Goal: Navigation & Orientation: Find specific page/section

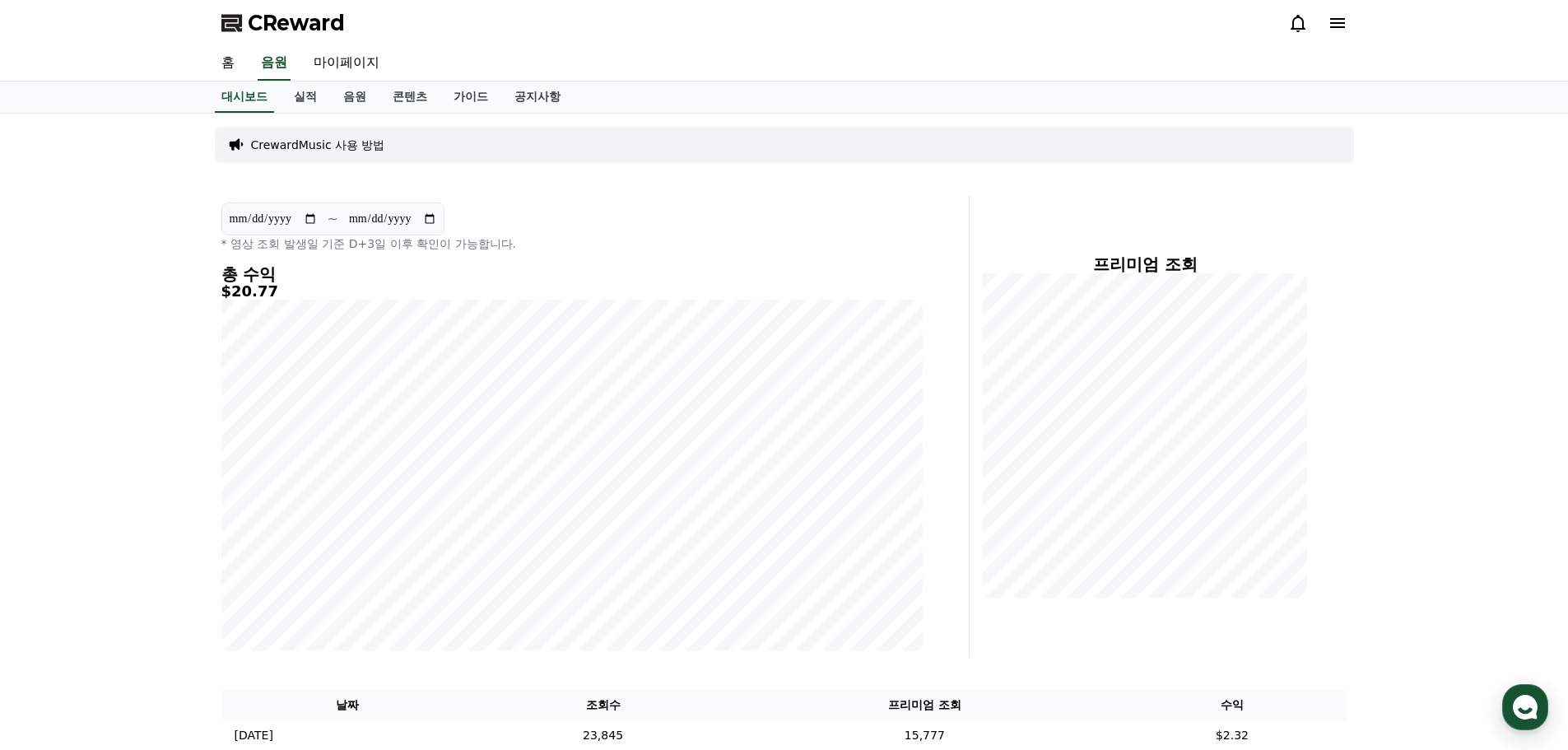
click at [757, 159] on div "CrewardMusic 사용 방법" at bounding box center [785, 145] width 1140 height 36
click at [758, 157] on div "CrewardMusic 사용 방법" at bounding box center [785, 145] width 1140 height 36
click at [1309, 548] on div "프리미엄 조회" at bounding box center [1146, 426] width 338 height 356
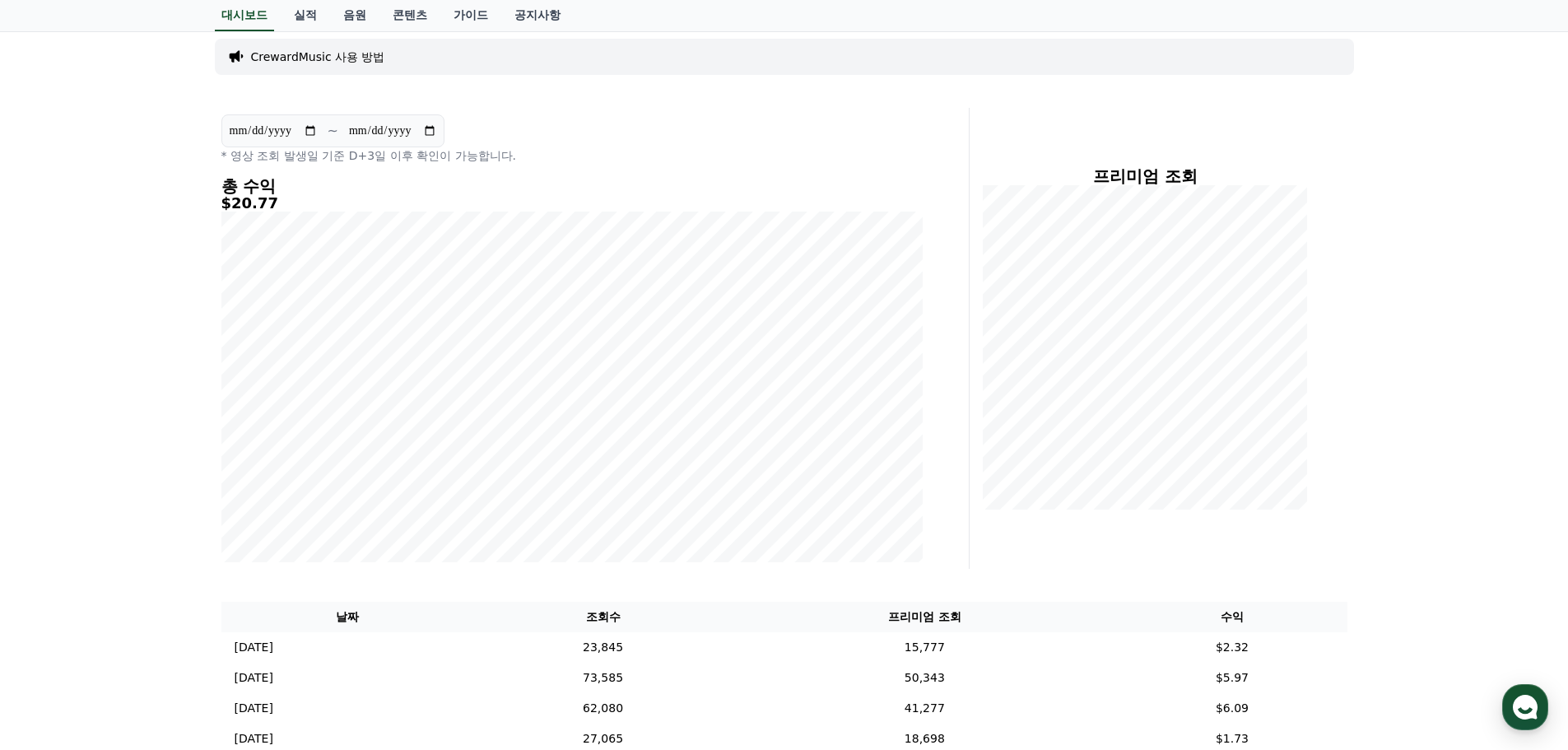
scroll to position [411, 0]
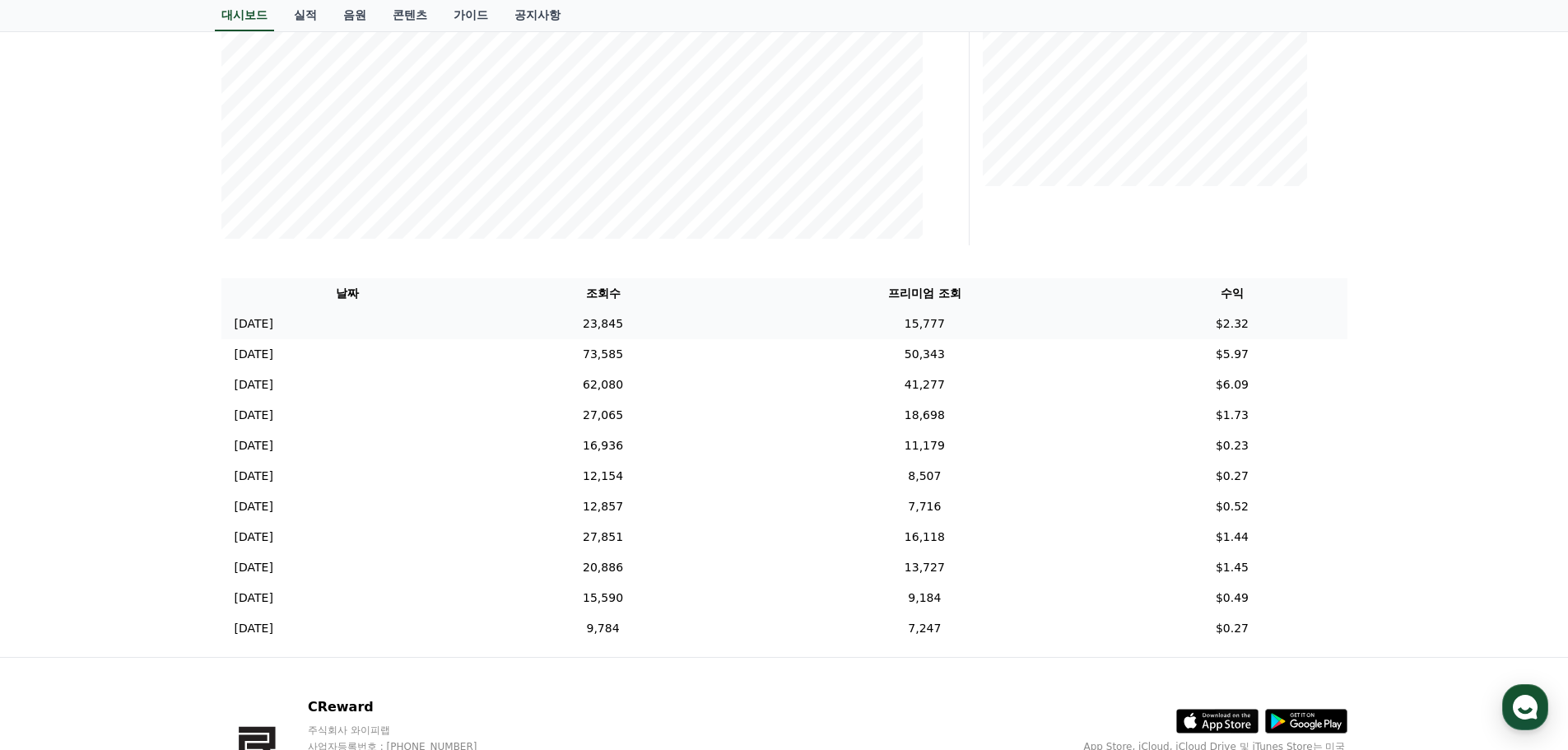
click at [1230, 332] on td "$2.32" at bounding box center [1231, 324] width 230 height 31
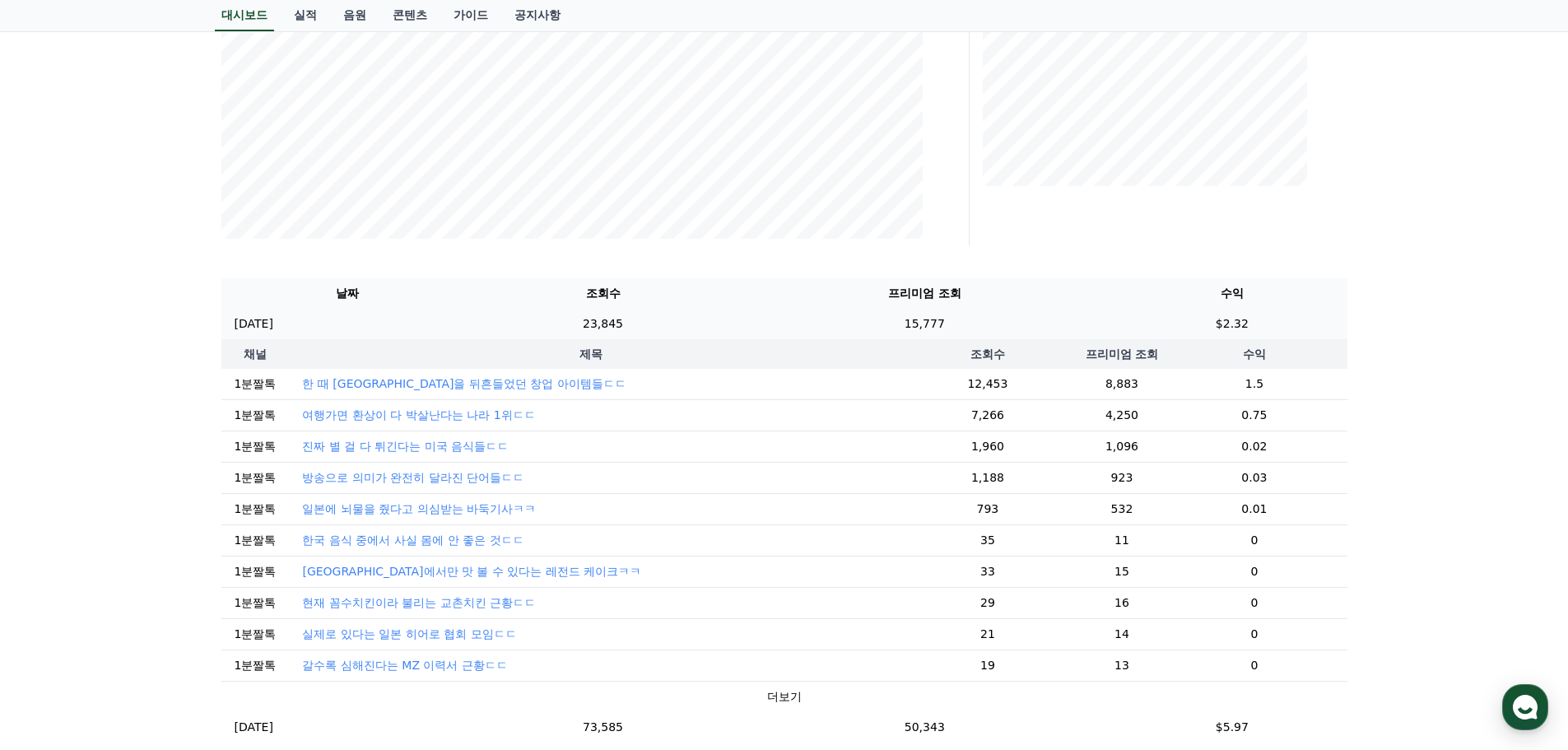
click at [1211, 326] on td "$2.32" at bounding box center [1231, 324] width 230 height 31
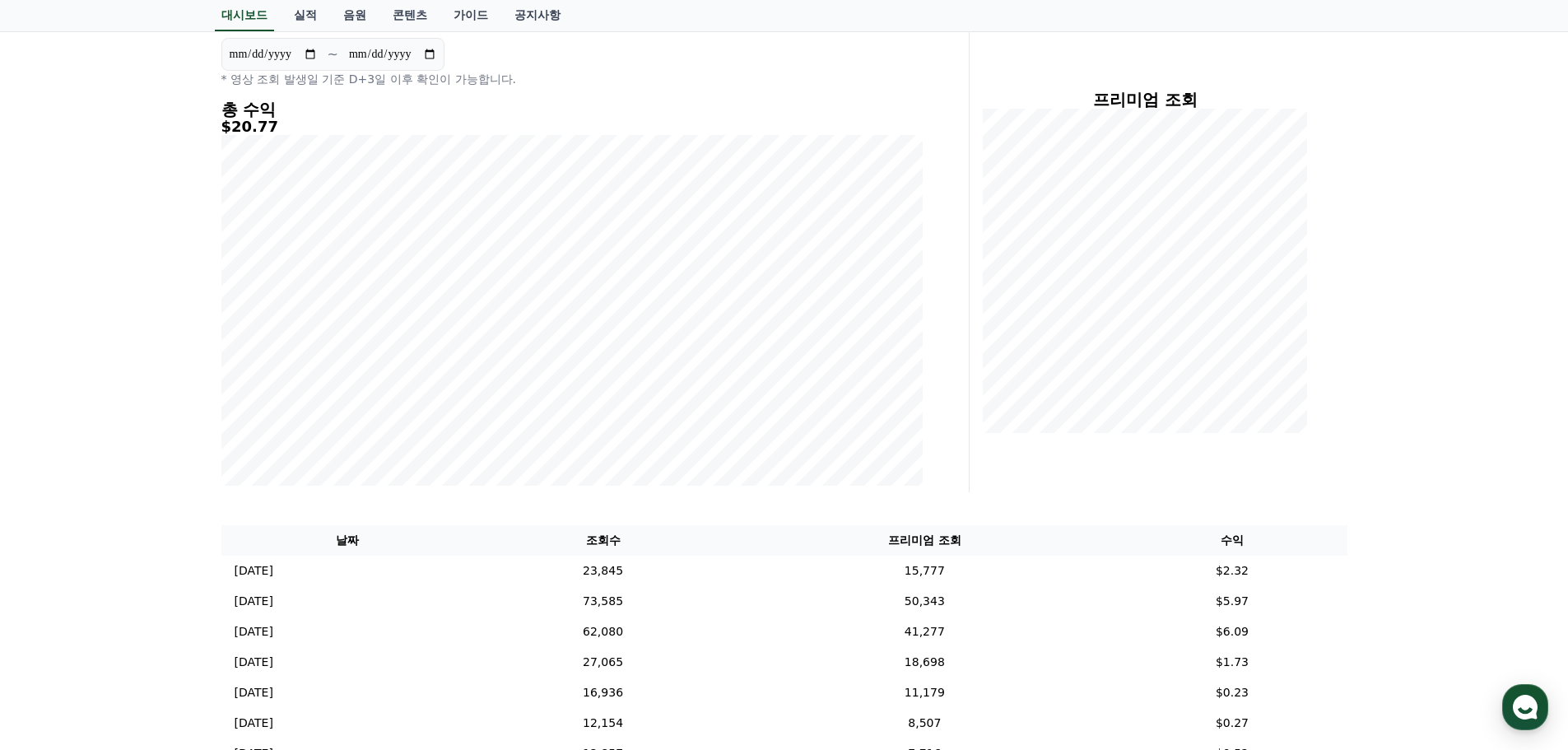
scroll to position [0, 0]
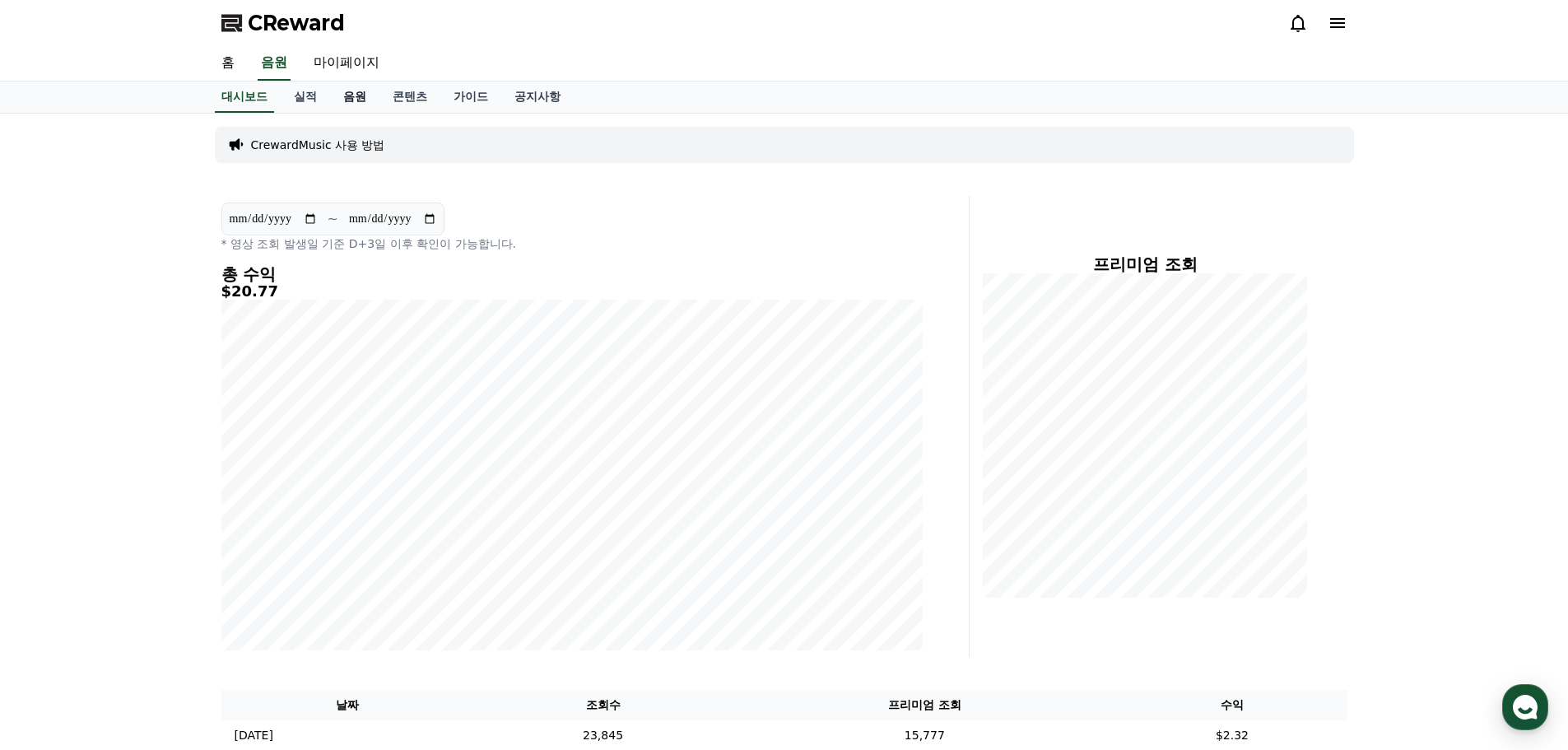
click at [358, 98] on link "음원" at bounding box center [355, 97] width 50 height 32
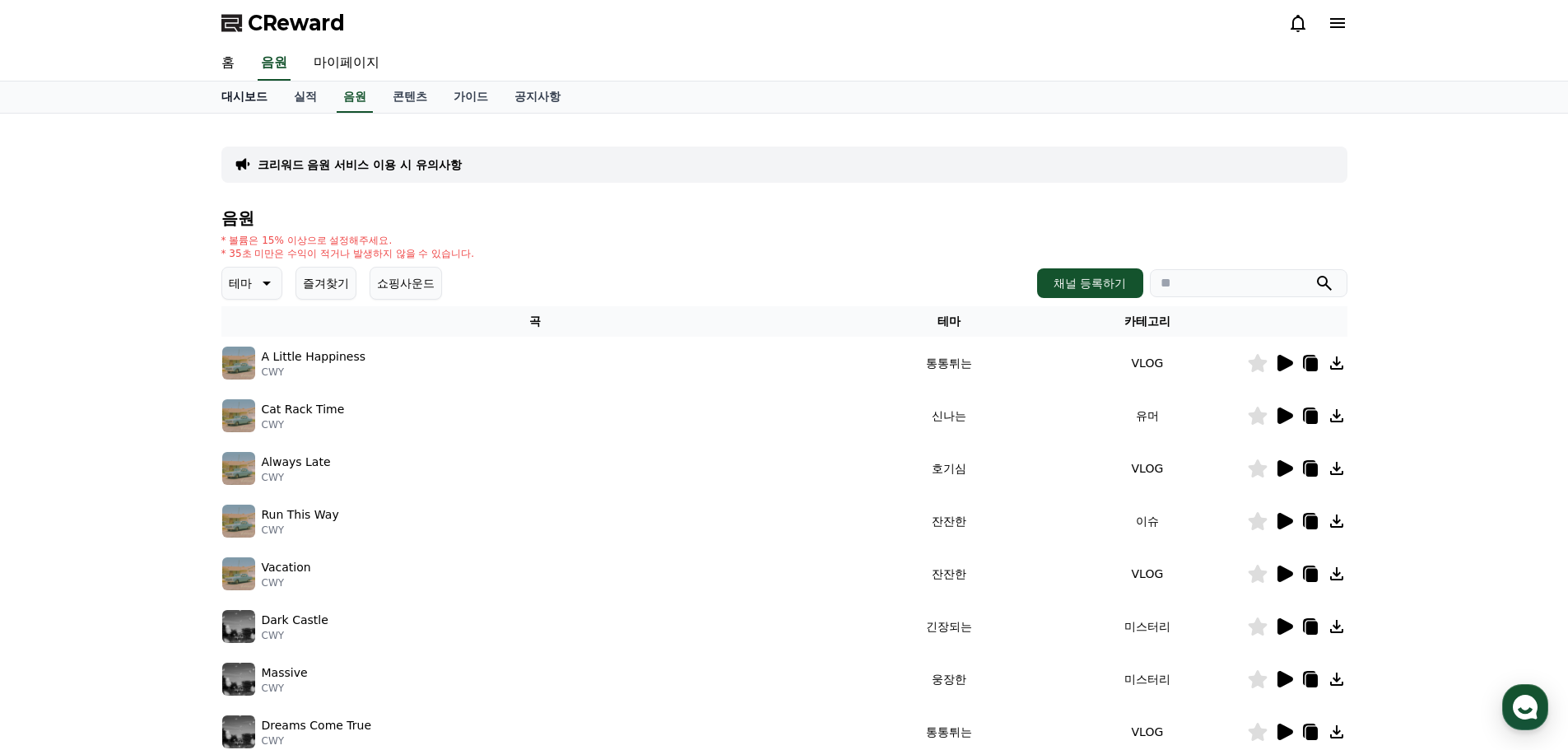
click at [230, 97] on link "대시보드" at bounding box center [244, 97] width 72 height 32
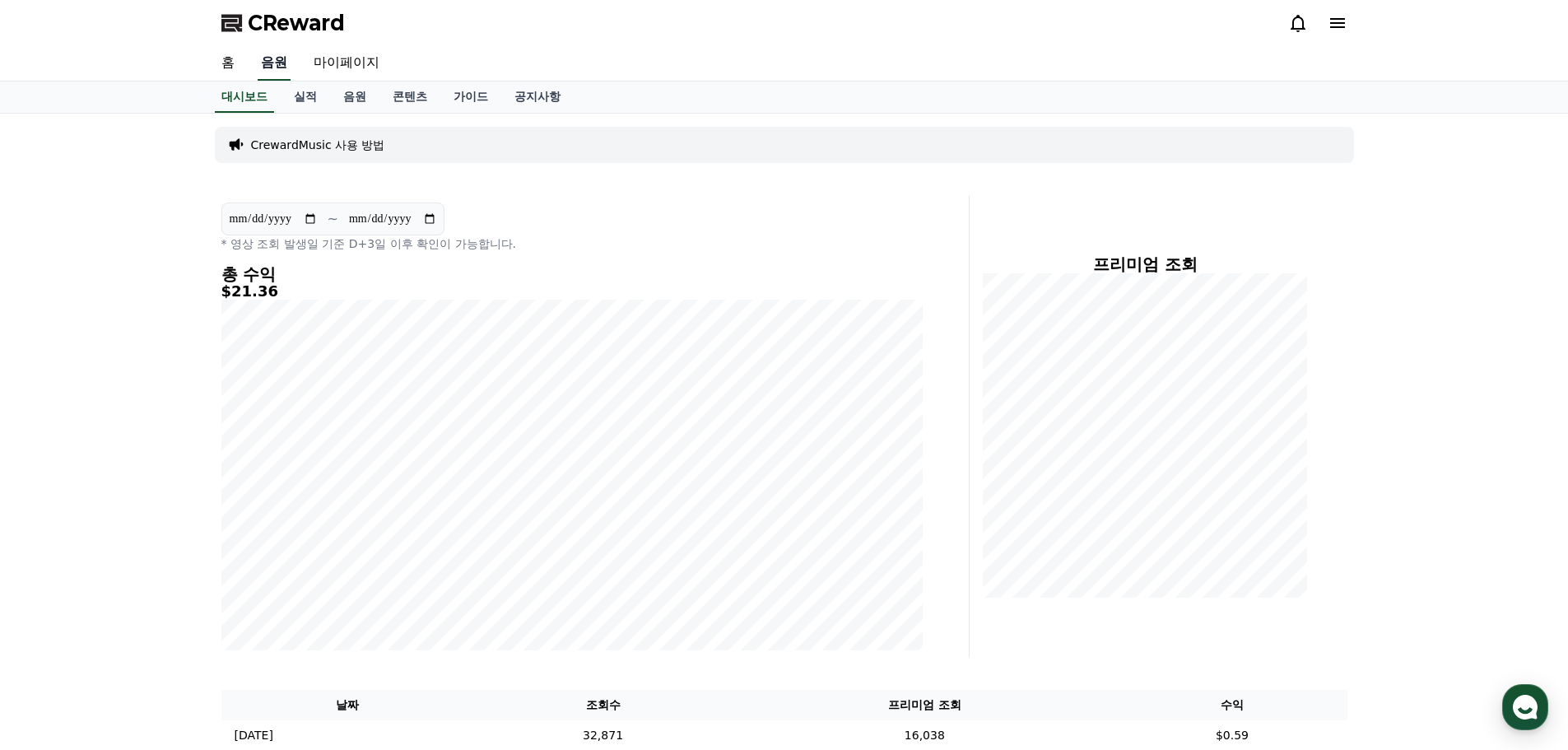
click at [276, 68] on link "음원" at bounding box center [274, 63] width 33 height 34
